Goal: Information Seeking & Learning: Stay updated

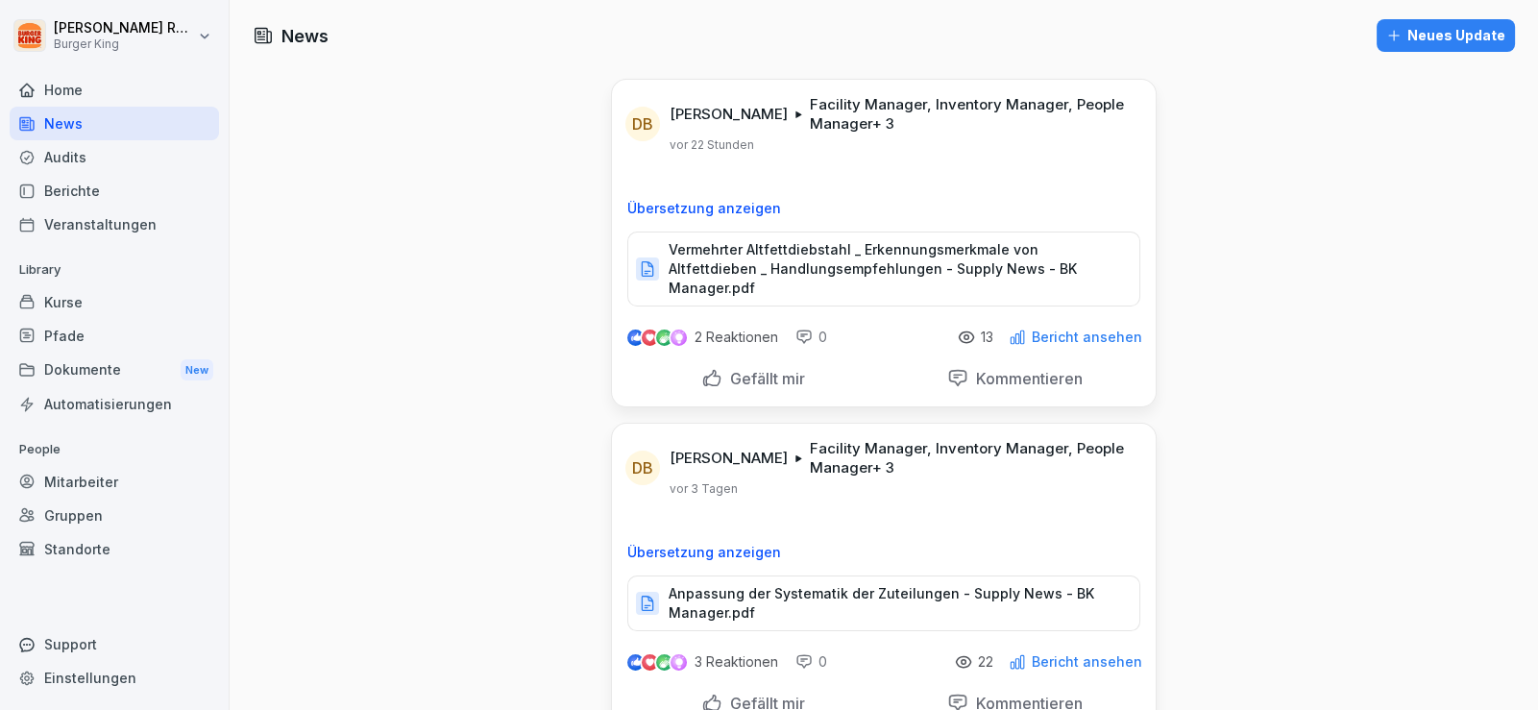
click at [77, 154] on div "Audits" at bounding box center [114, 157] width 209 height 34
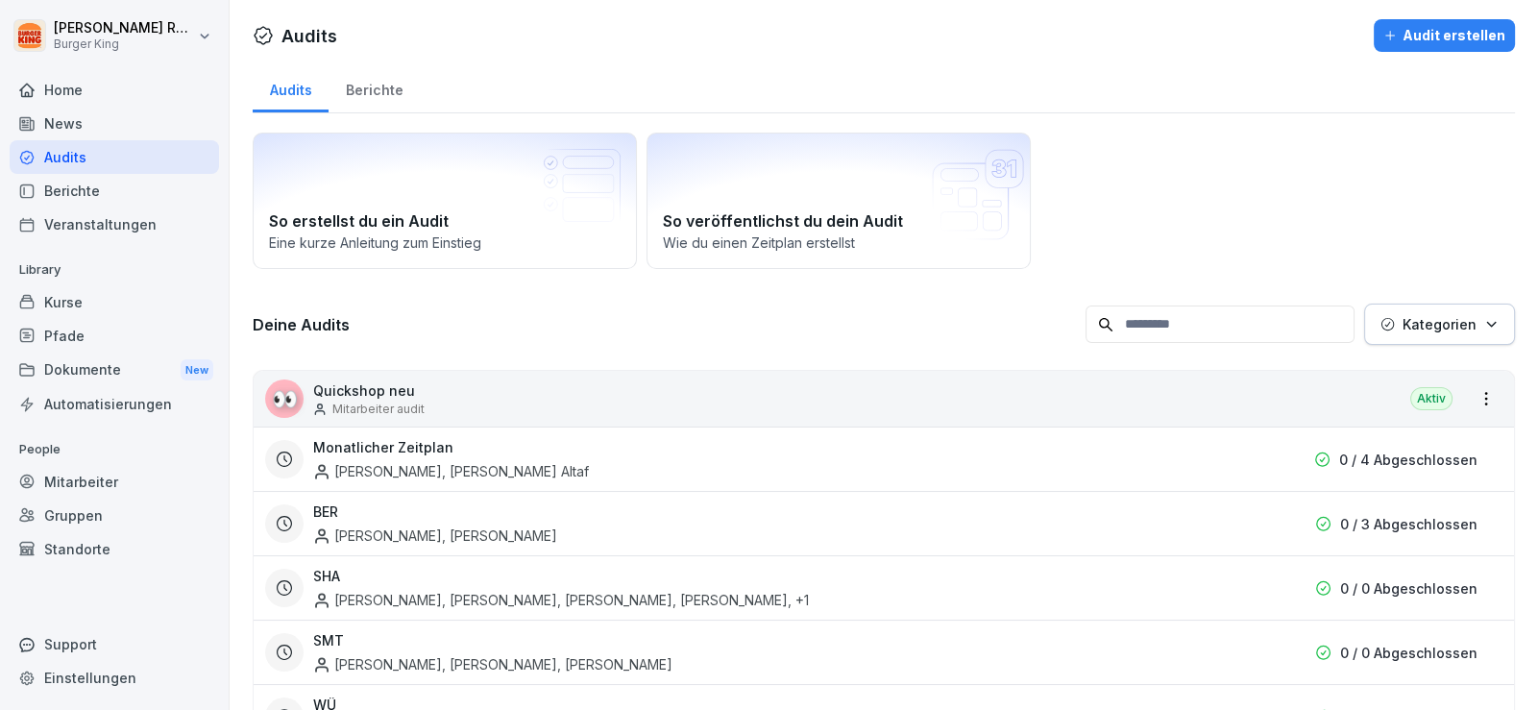
click at [81, 119] on div "News" at bounding box center [114, 124] width 209 height 34
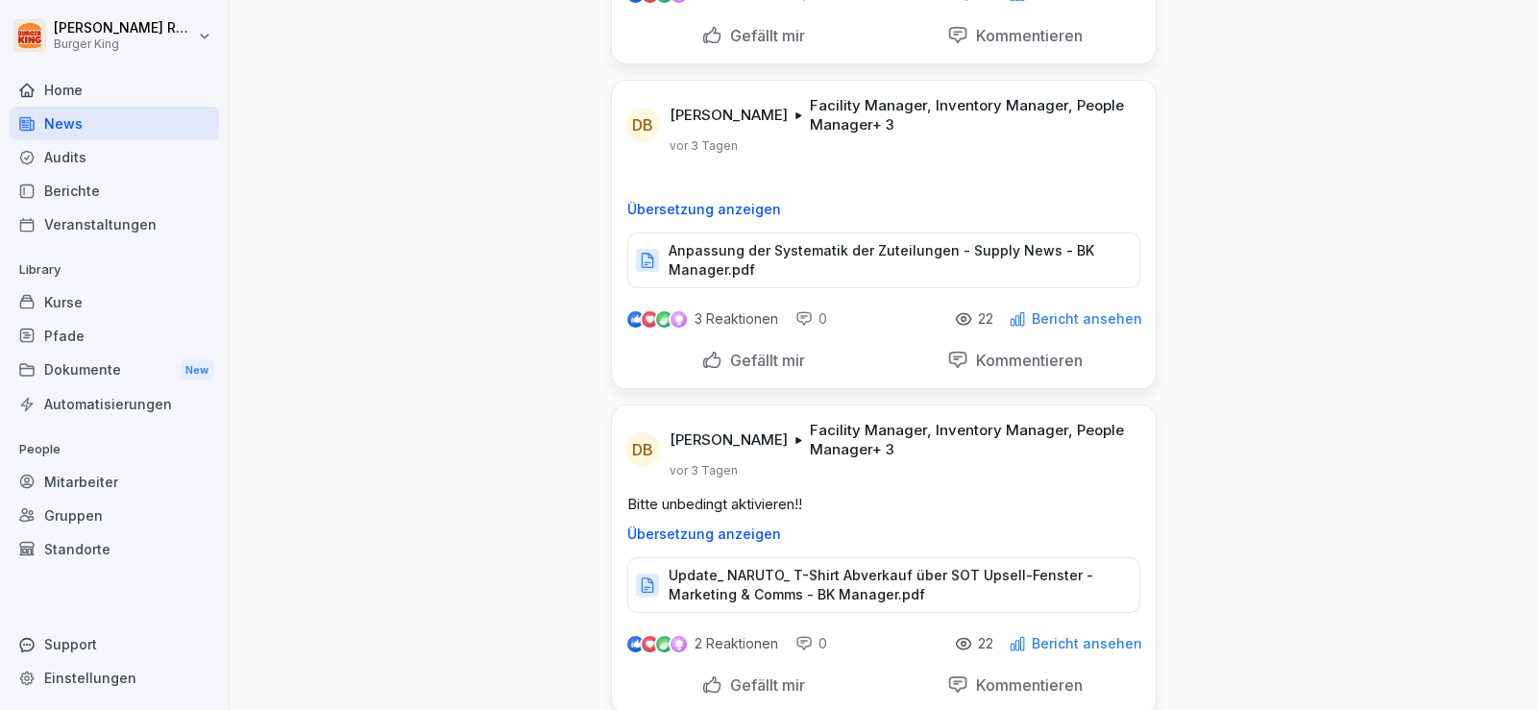
scroll to position [383, 0]
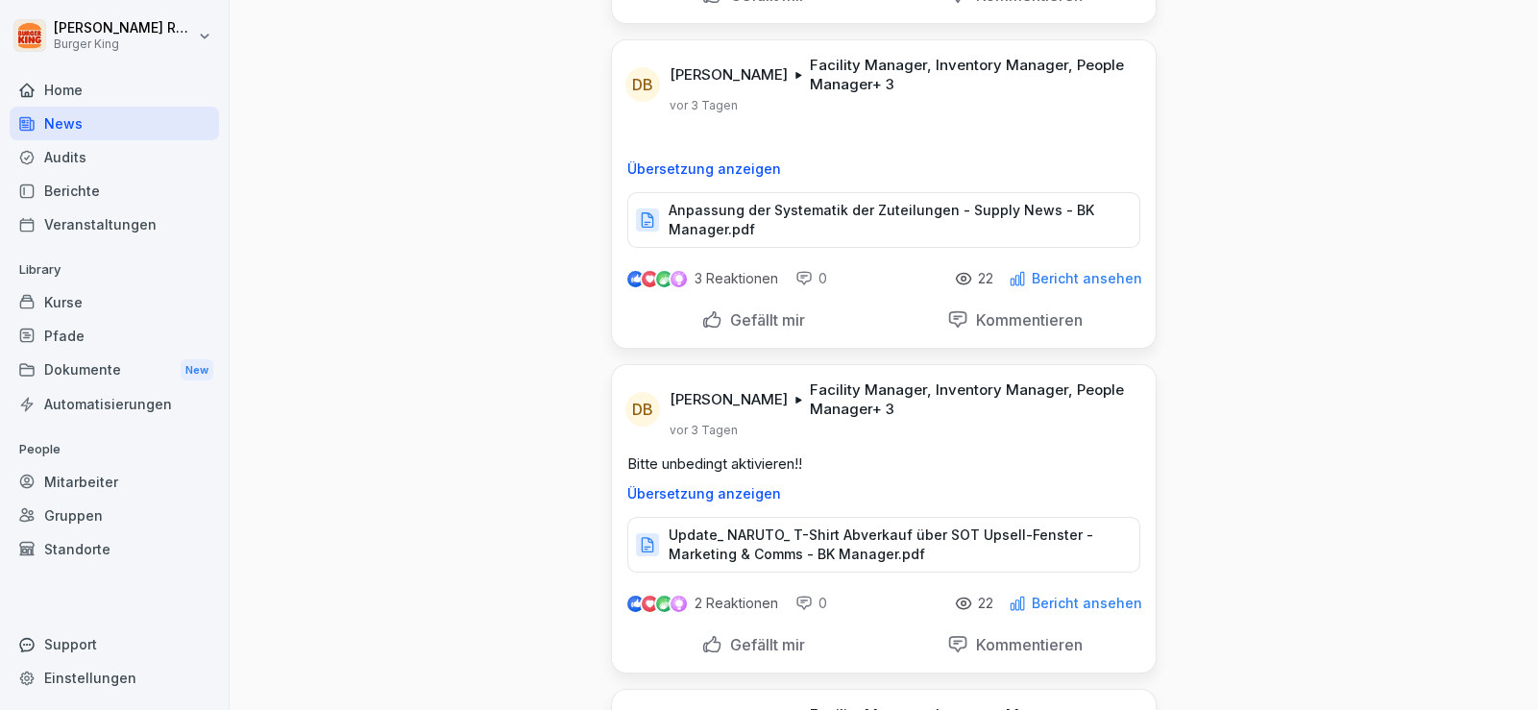
click at [87, 158] on div "Audits" at bounding box center [114, 157] width 209 height 34
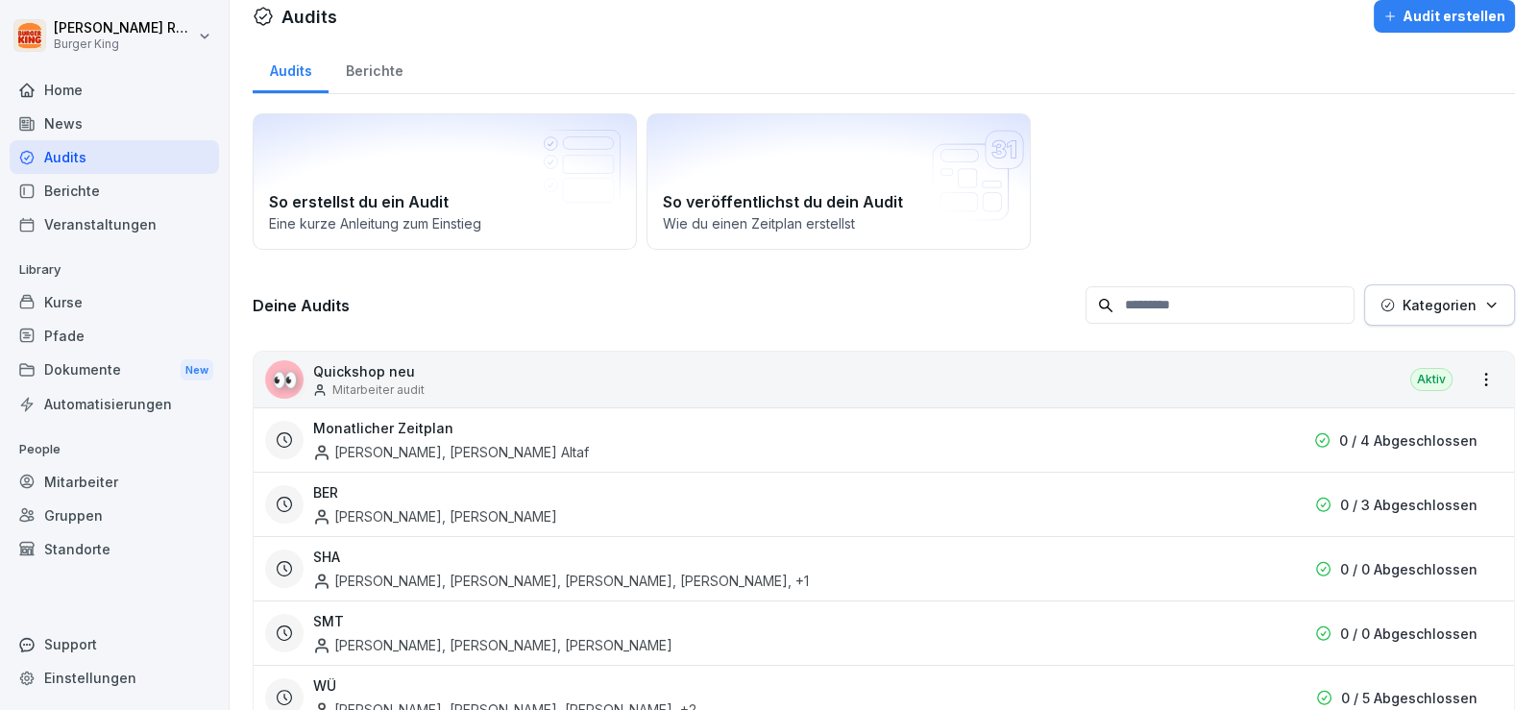
click at [75, 124] on div "News" at bounding box center [114, 124] width 209 height 34
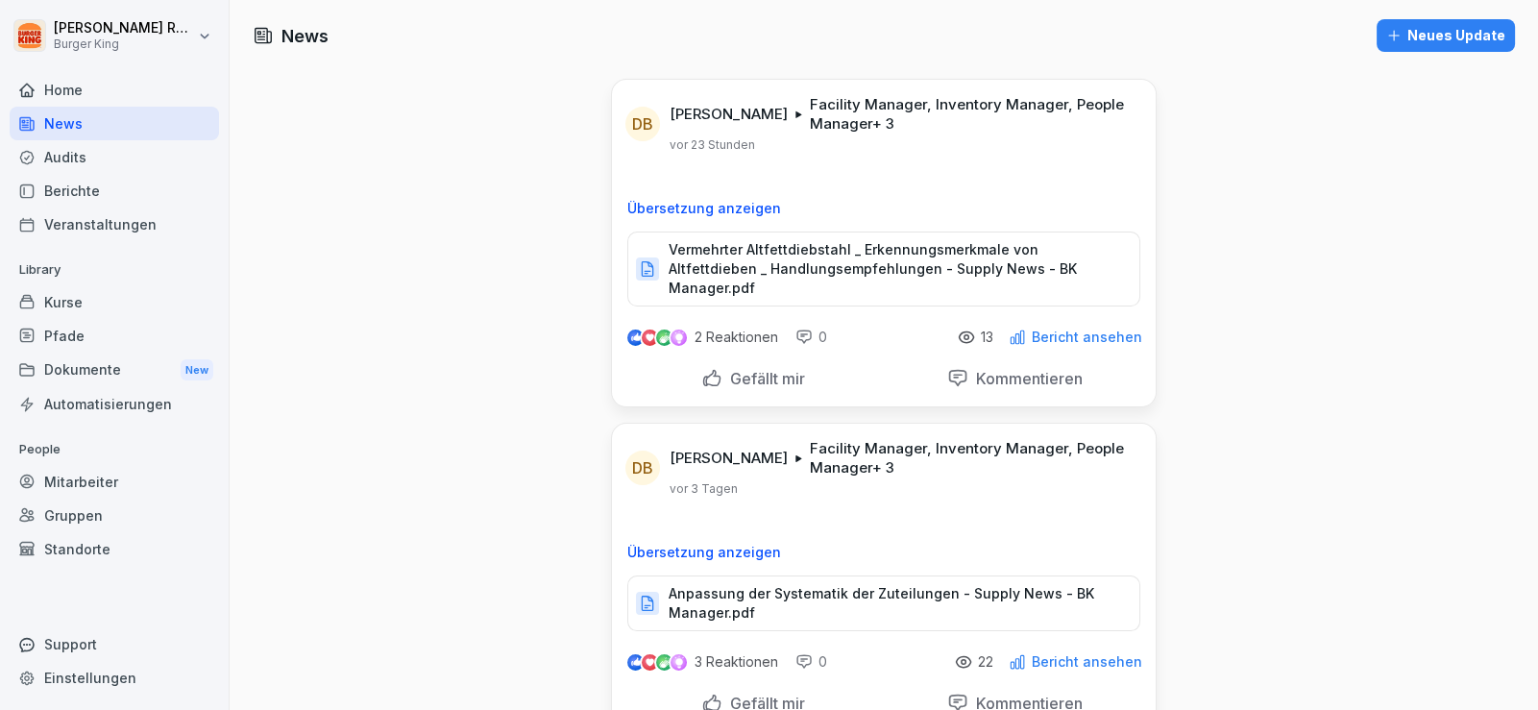
drag, startPoint x: 473, startPoint y: 181, endPoint x: 569, endPoint y: 18, distance: 188.6
click at [57, 121] on div "News" at bounding box center [114, 124] width 209 height 34
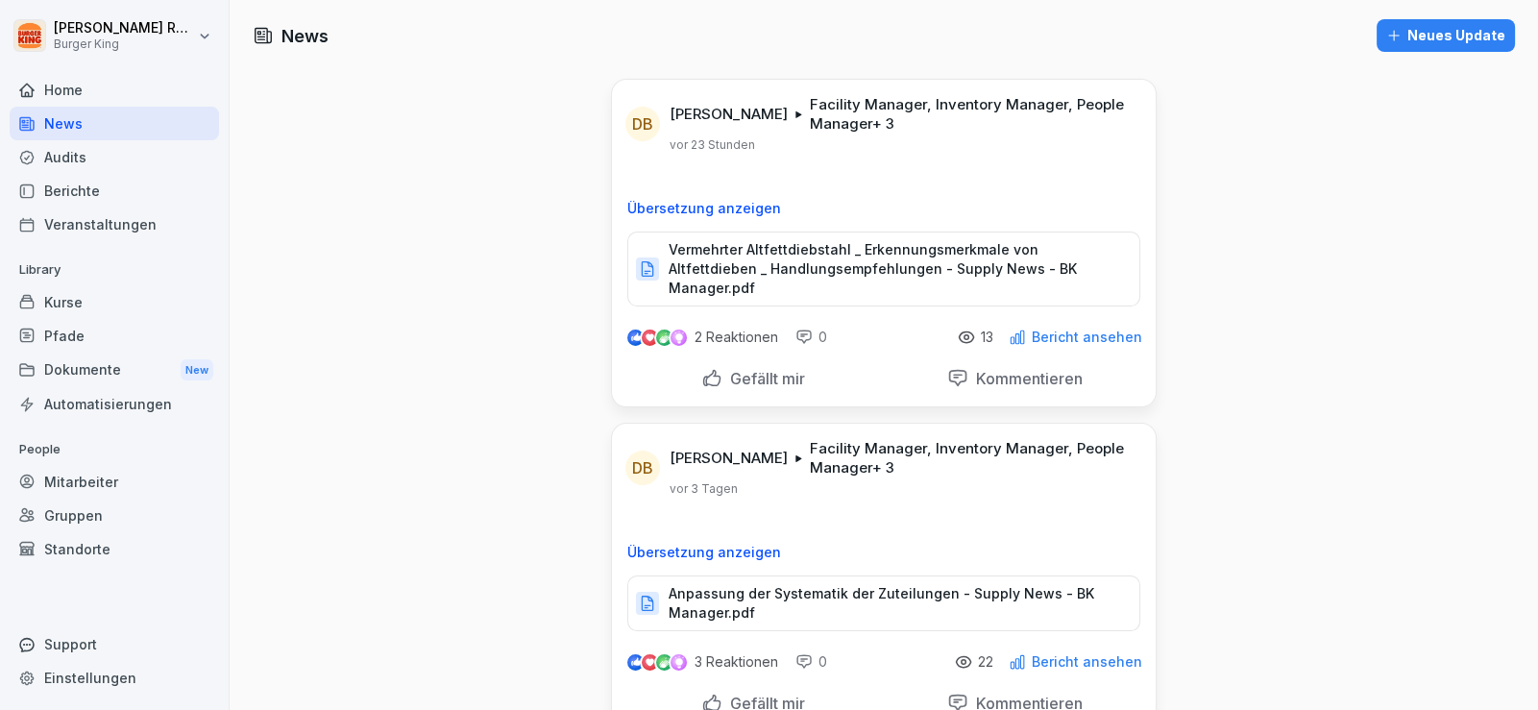
click at [93, 156] on div "Audits" at bounding box center [114, 157] width 209 height 34
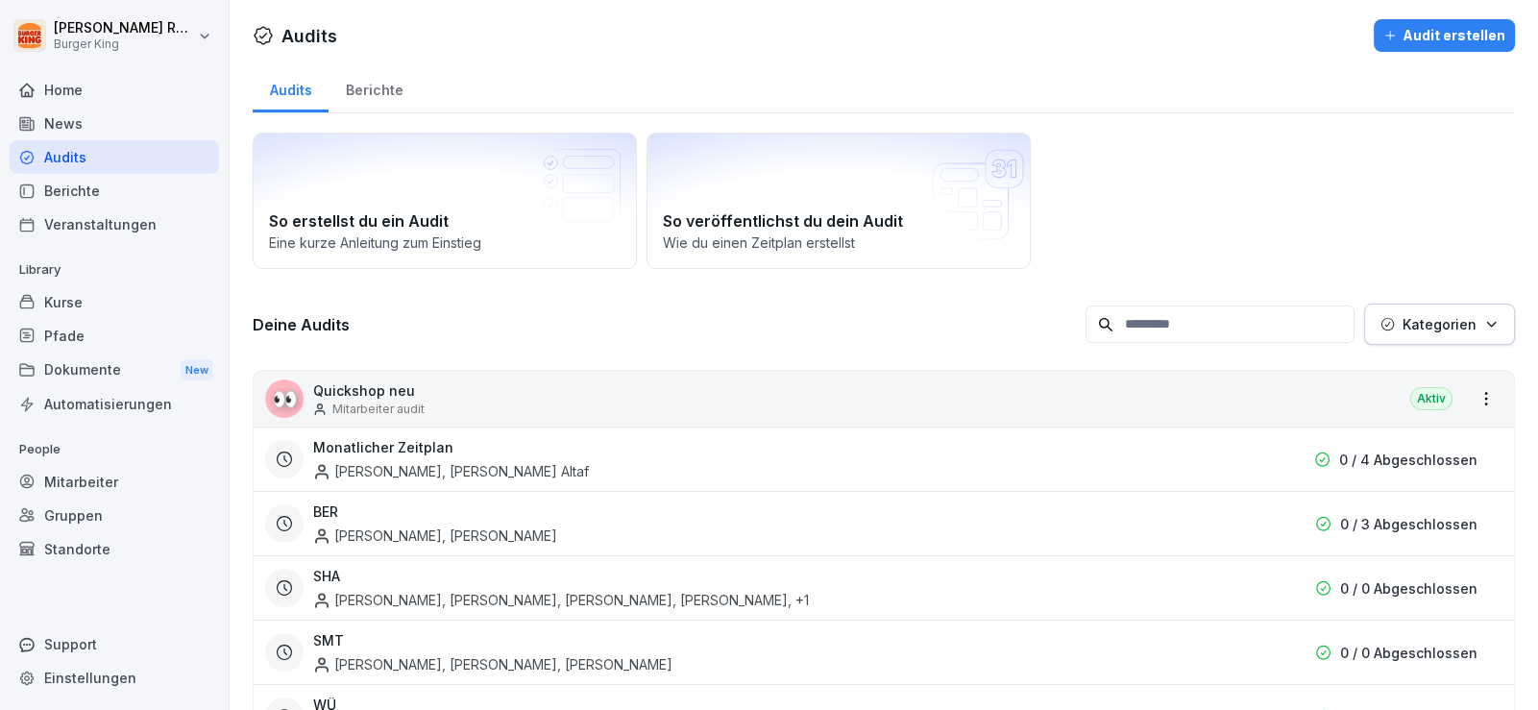
click at [91, 110] on div "News" at bounding box center [114, 124] width 209 height 34
